Goal: Complete application form: Complete application form

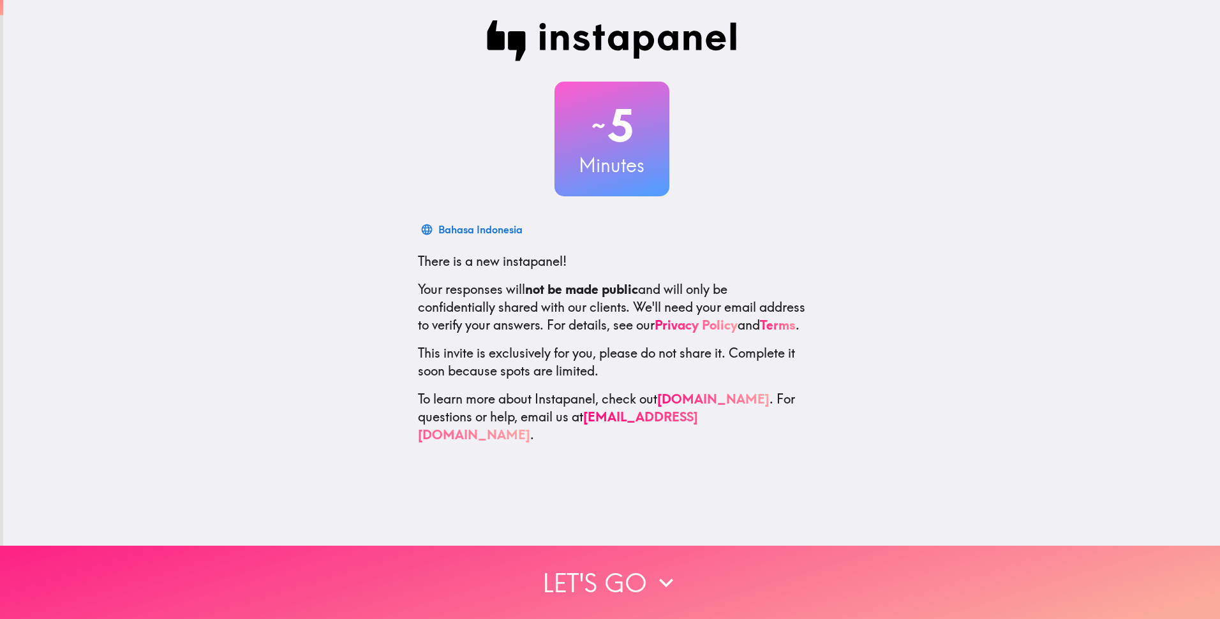
click at [652, 569] on icon "button" at bounding box center [666, 583] width 28 height 28
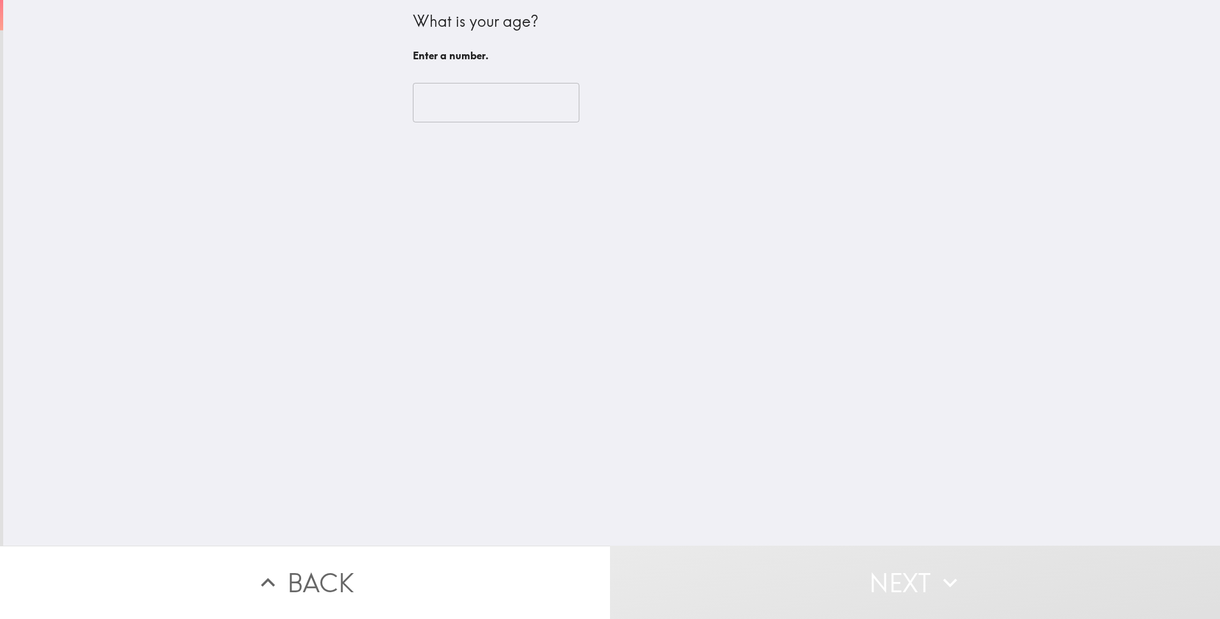
click at [461, 103] on input "number" at bounding box center [496, 103] width 167 height 40
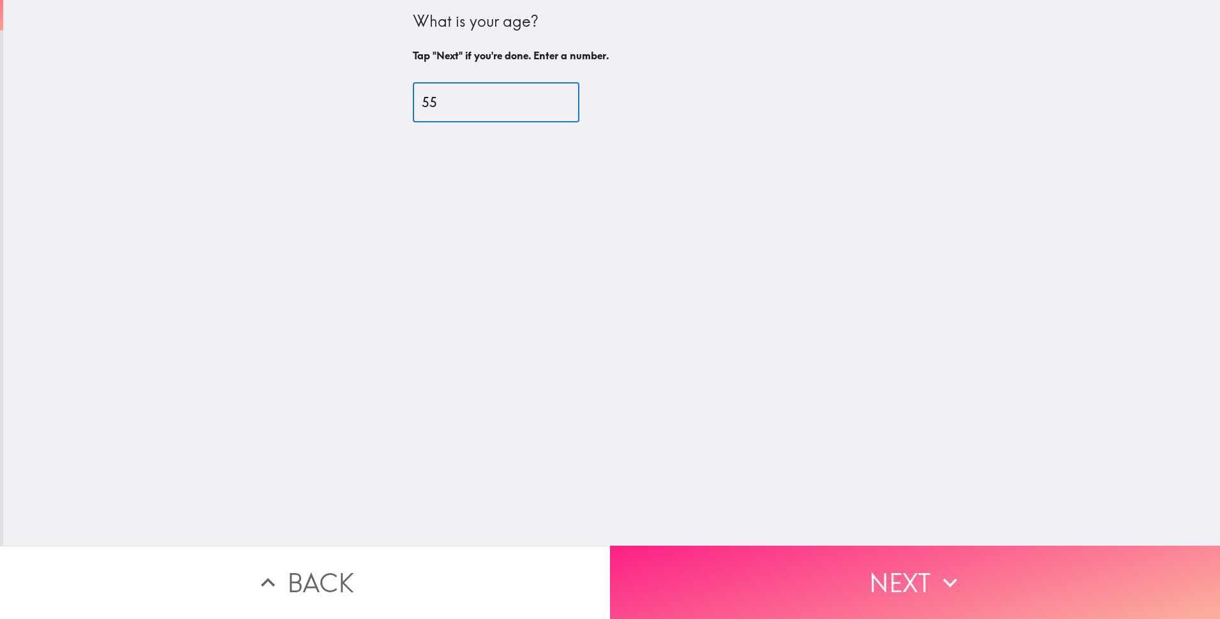
type input "55"
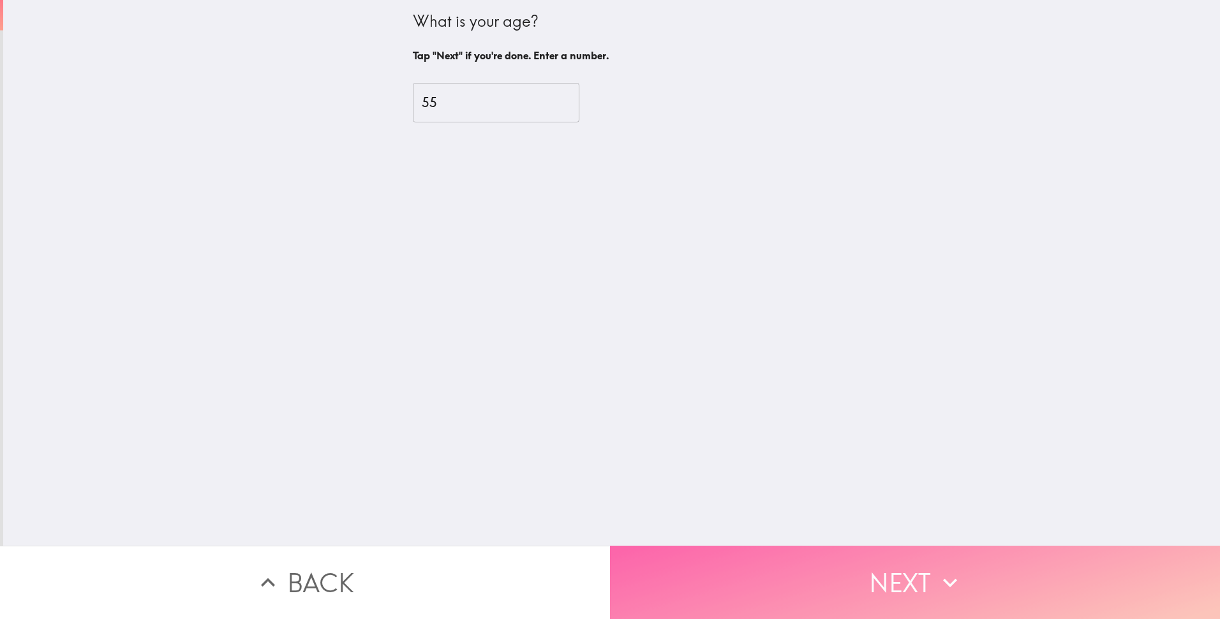
click at [940, 569] on icon "button" at bounding box center [950, 583] width 28 height 28
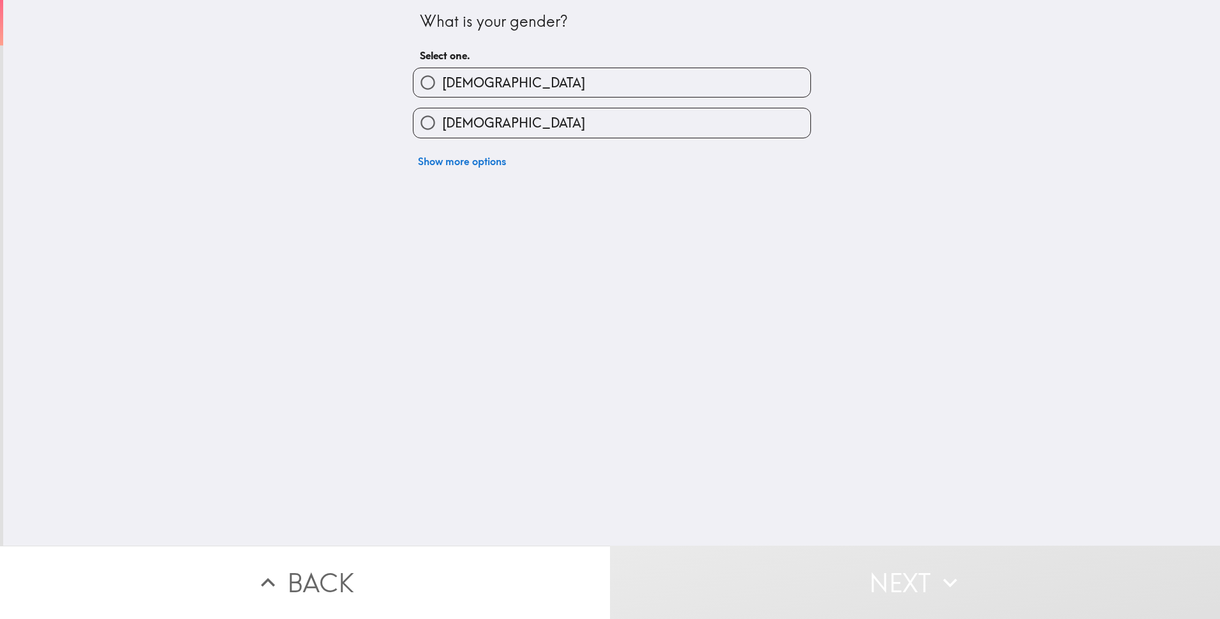
click at [470, 76] on label "[DEMOGRAPHIC_DATA]" at bounding box center [611, 82] width 397 height 29
click at [442, 76] on input "[DEMOGRAPHIC_DATA]" at bounding box center [427, 82] width 29 height 29
radio input "true"
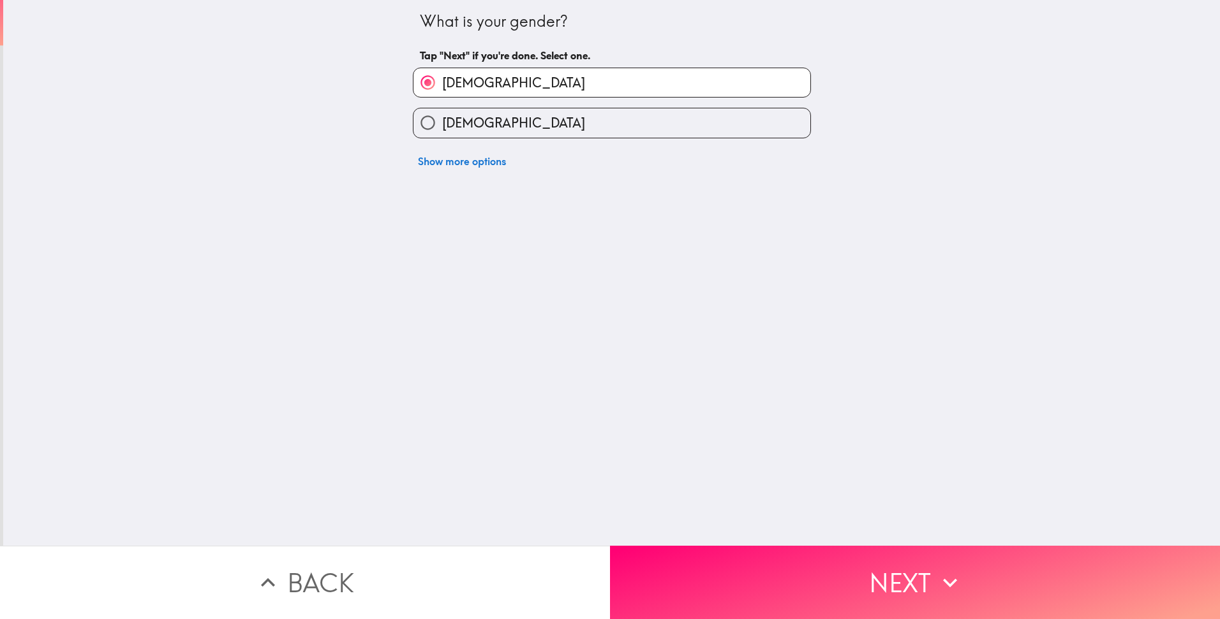
click at [924, 568] on button "Next" at bounding box center [915, 582] width 610 height 73
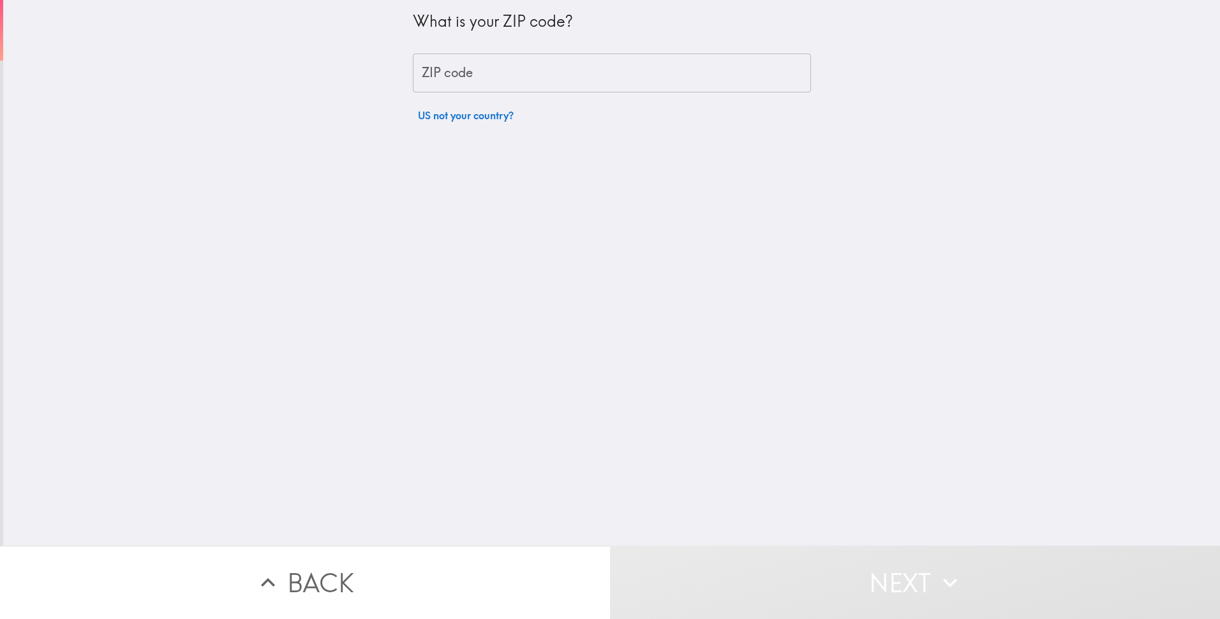
click at [515, 67] on input "ZIP code" at bounding box center [612, 74] width 398 height 40
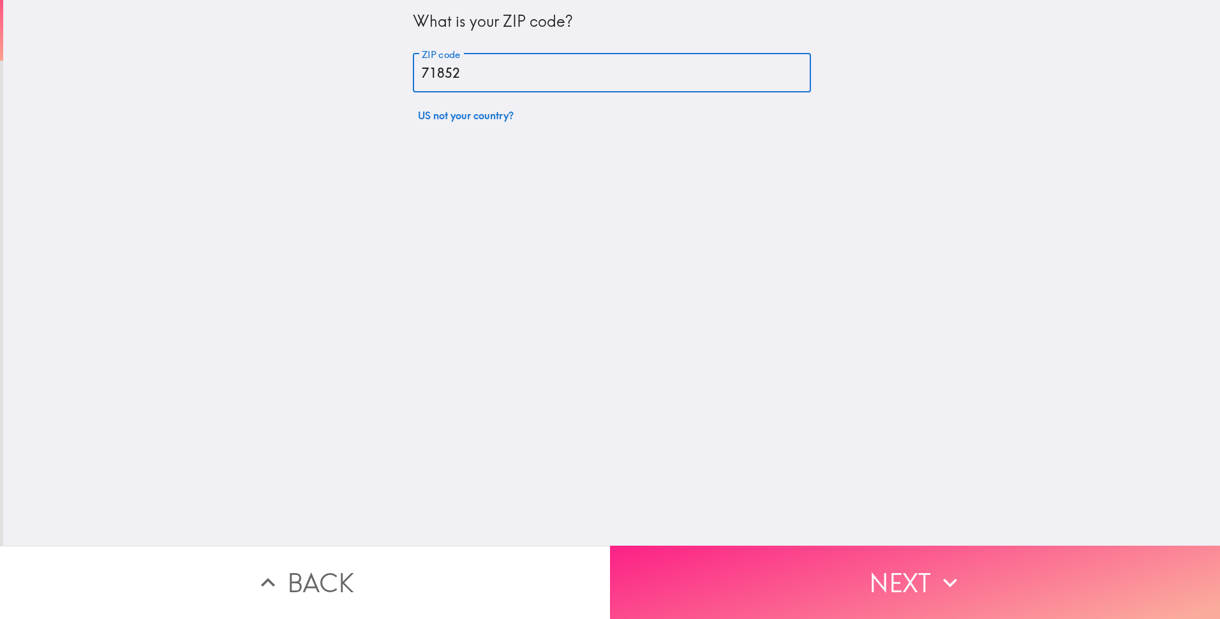
type input "71852"
click at [870, 557] on button "Next" at bounding box center [915, 582] width 610 height 73
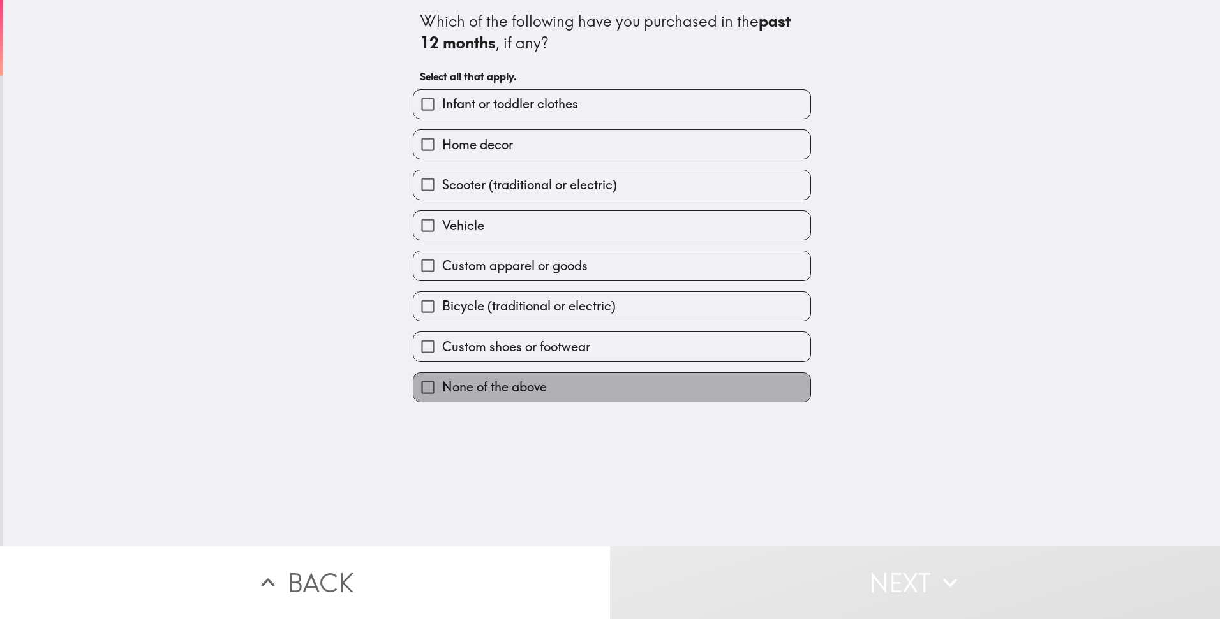
click at [478, 389] on span "None of the above" at bounding box center [494, 387] width 105 height 18
click at [442, 389] on input "None of the above" at bounding box center [427, 387] width 29 height 29
checkbox input "true"
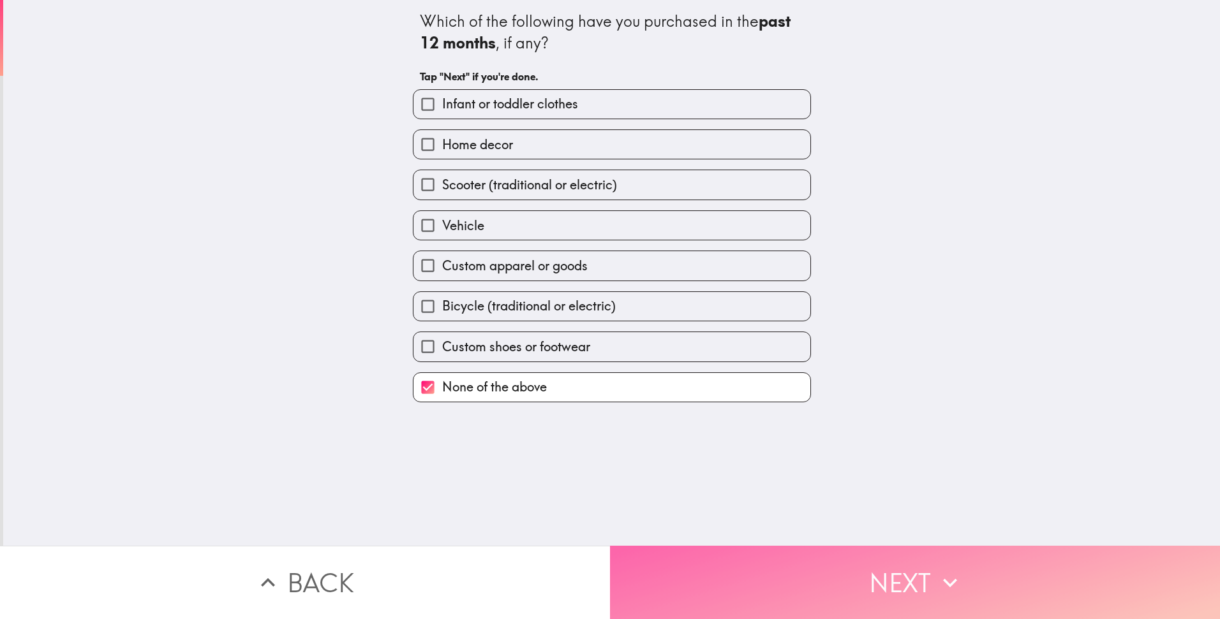
click at [886, 582] on button "Next" at bounding box center [915, 582] width 610 height 73
